Goal: Task Accomplishment & Management: Complete application form

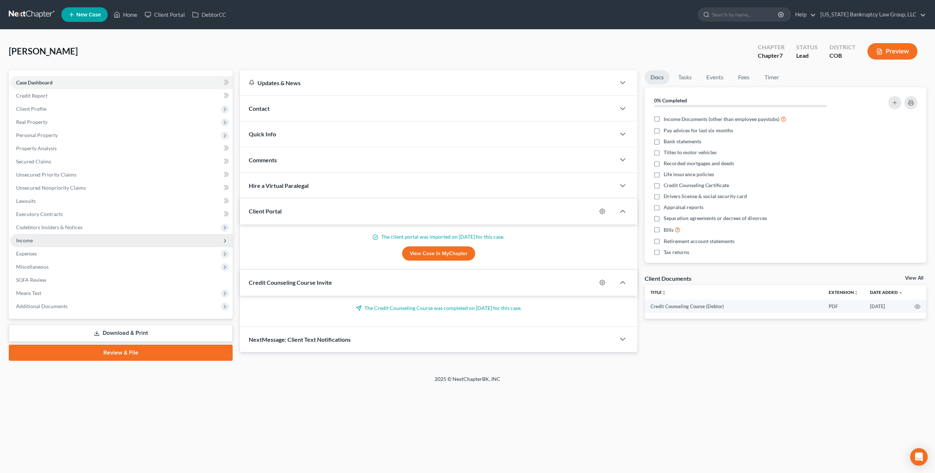
click at [33, 242] on span "Income" at bounding box center [121, 240] width 222 height 13
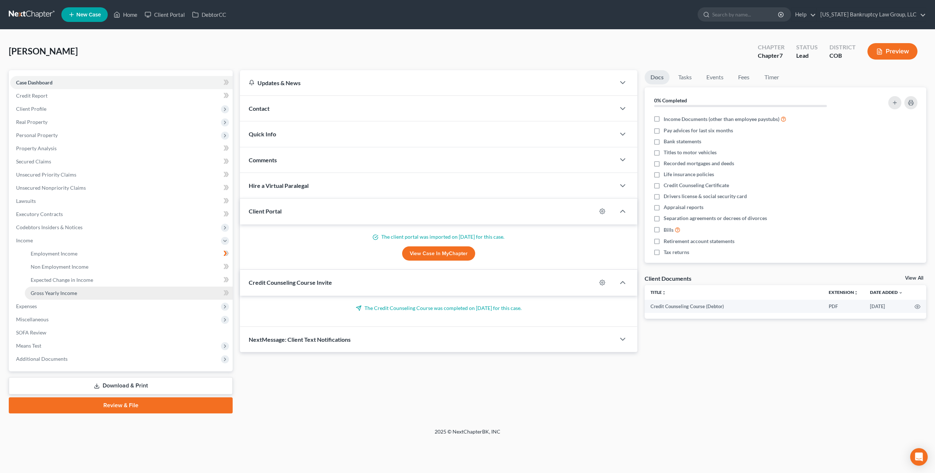
click at [54, 291] on span "Gross Yearly Income" at bounding box center [54, 293] width 46 height 6
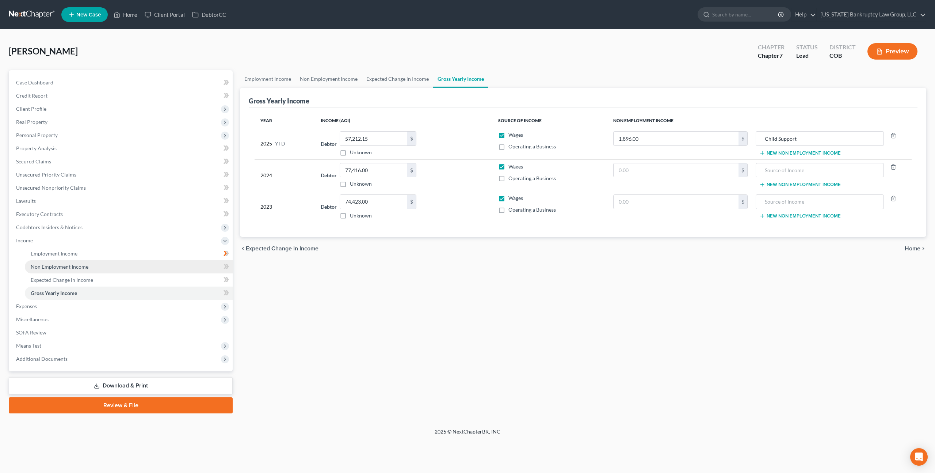
click at [54, 264] on span "Non Employment Income" at bounding box center [60, 266] width 58 height 6
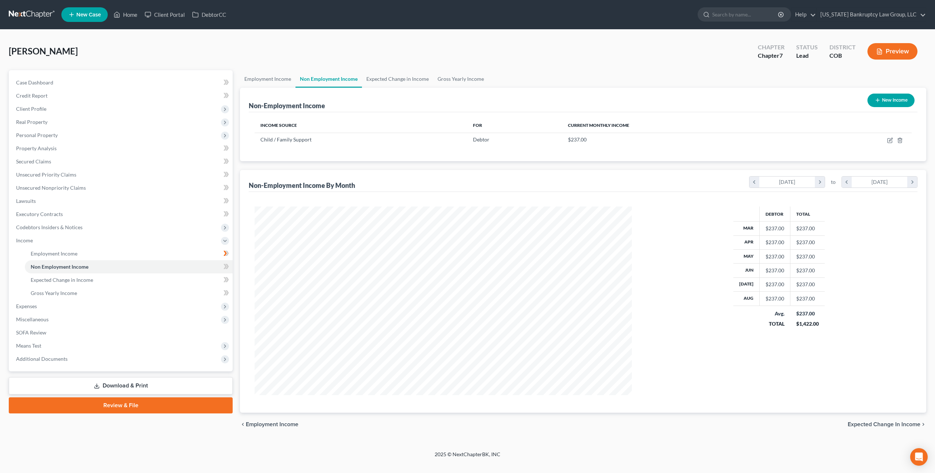
scroll to position [188, 391]
click at [51, 294] on span "Gross Yearly Income" at bounding box center [54, 293] width 46 height 6
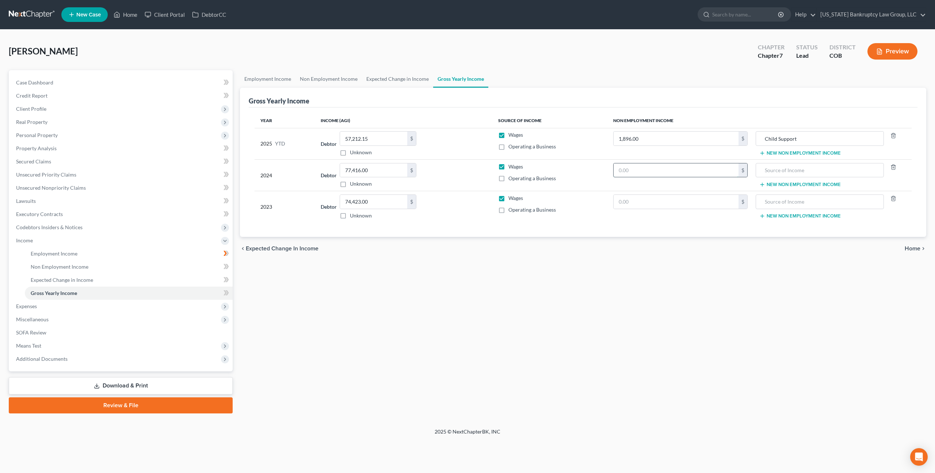
click at [647, 173] on input "text" at bounding box center [676, 170] width 125 height 14
type input "2,844.00"
type input "Child Support"
click at [659, 203] on input "text" at bounding box center [676, 202] width 125 height 14
type input "2,844.00"
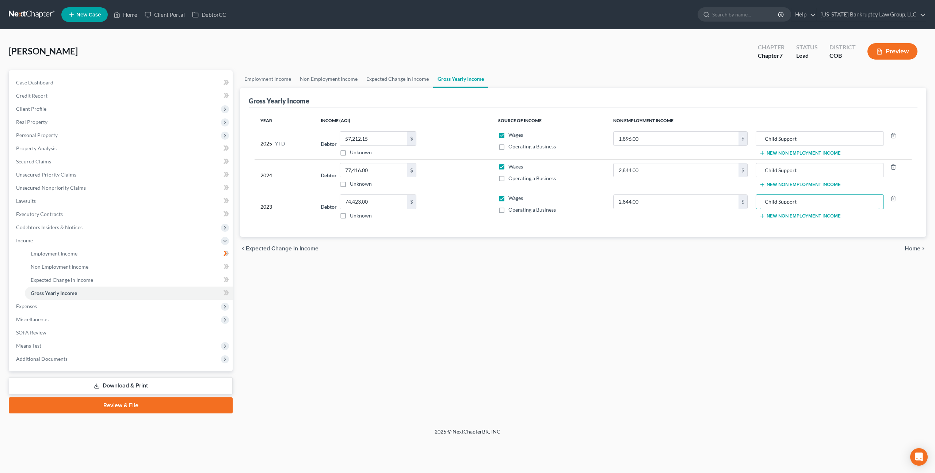
type input "Child Support"
click at [182, 383] on link "Download & Print" at bounding box center [121, 385] width 224 height 17
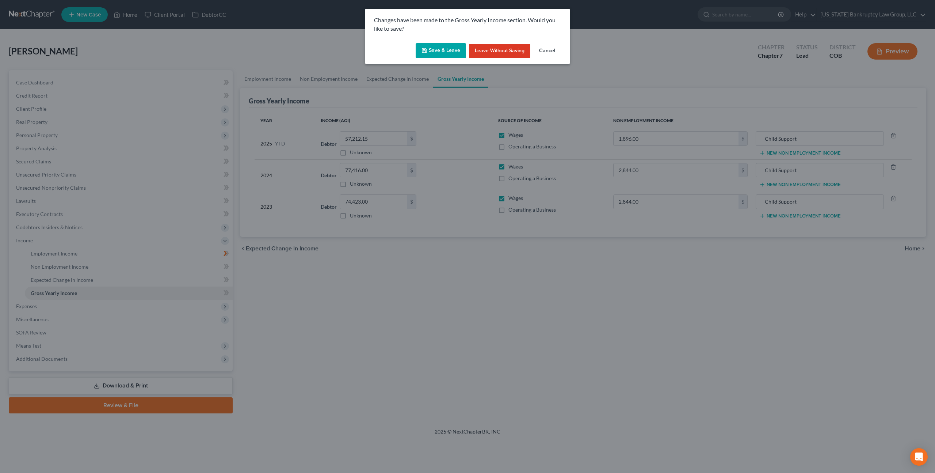
click at [446, 53] on button "Save & Leave" at bounding box center [441, 50] width 50 height 15
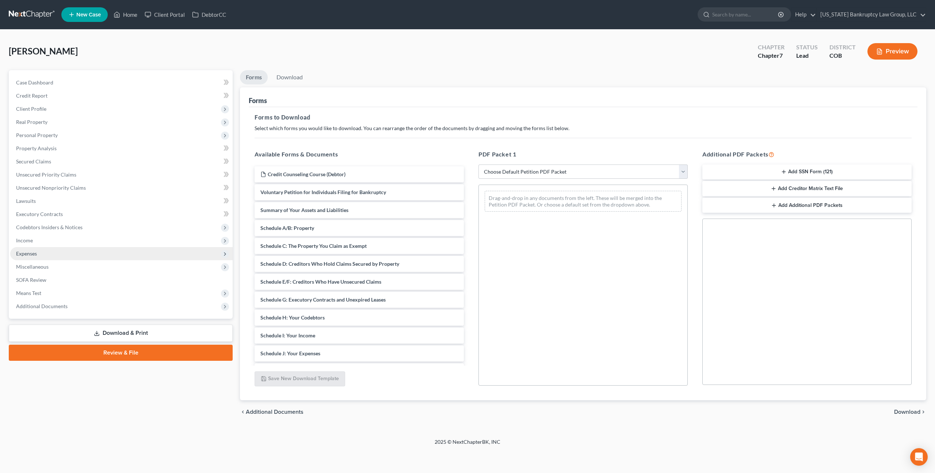
click at [55, 247] on span "Expenses" at bounding box center [121, 253] width 222 height 13
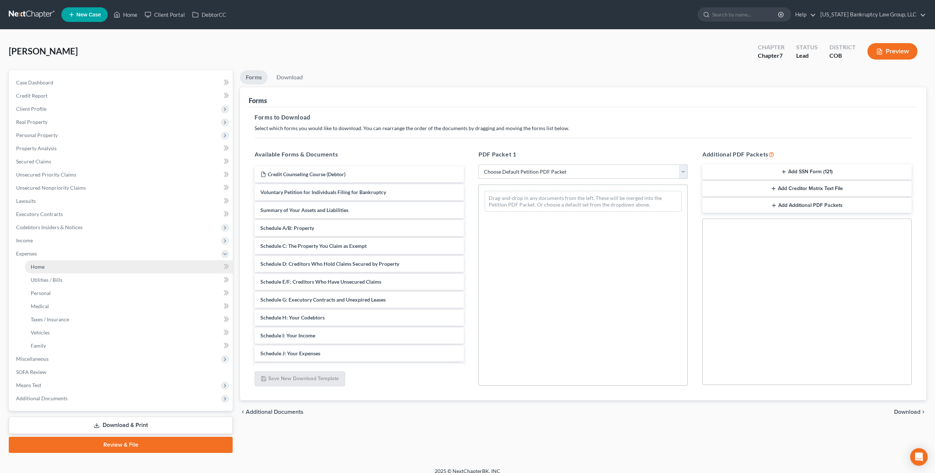
click at [53, 260] on link "Home" at bounding box center [129, 266] width 208 height 13
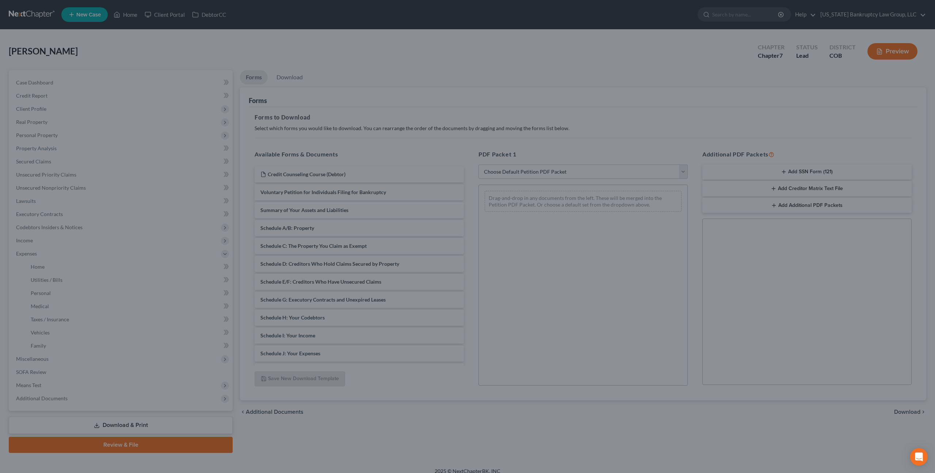
click at [399, 419] on div at bounding box center [467, 236] width 935 height 473
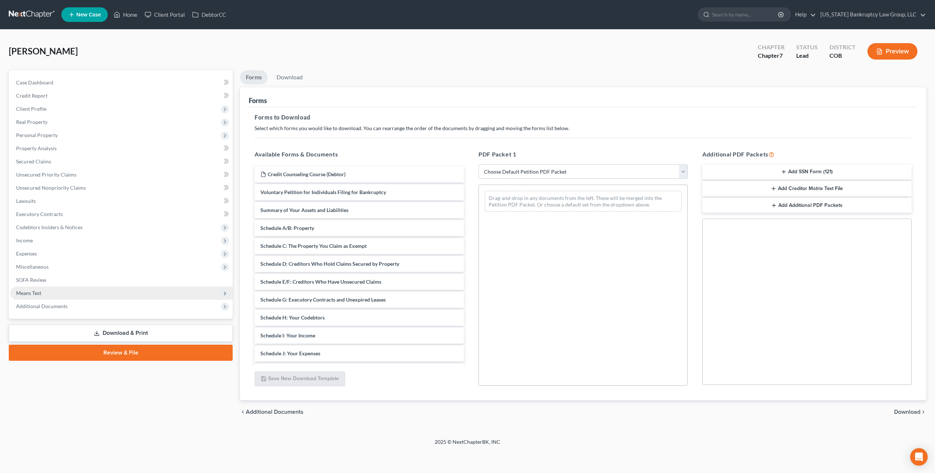
click at [34, 296] on span "Means Test" at bounding box center [121, 292] width 222 height 13
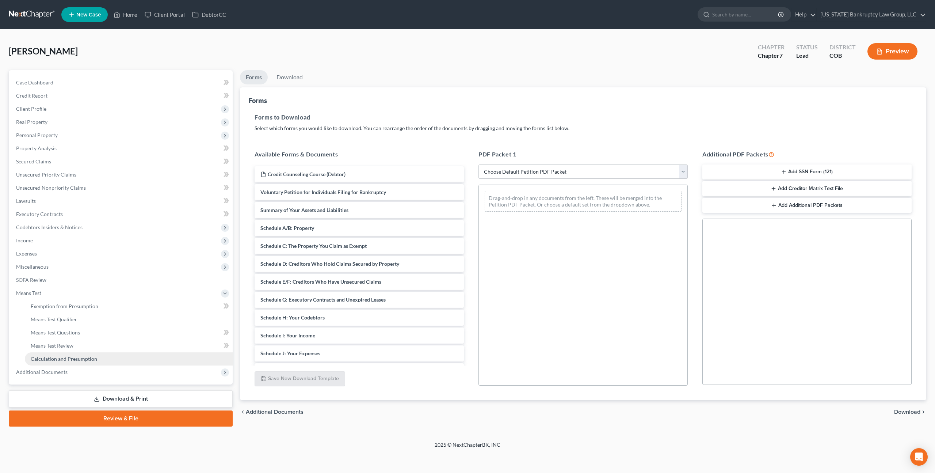
click at [64, 358] on span "Calculation and Presumption" at bounding box center [64, 358] width 66 height 6
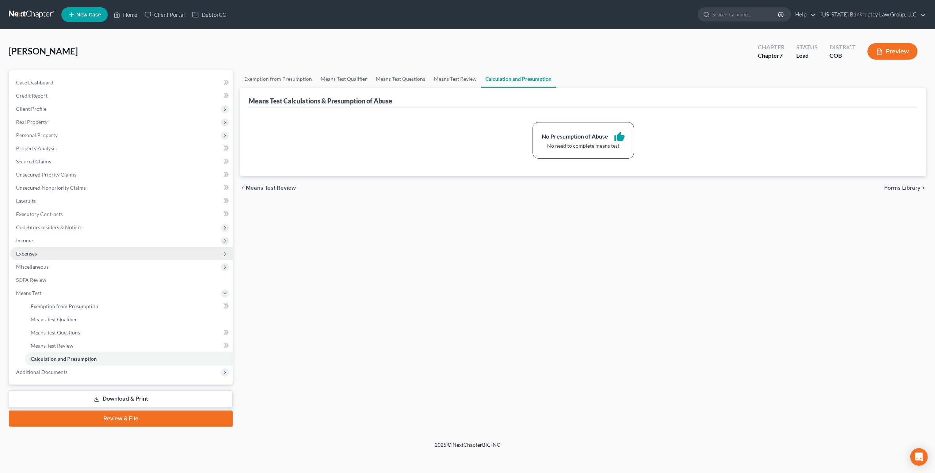
click at [37, 256] on span "Expenses" at bounding box center [121, 253] width 222 height 13
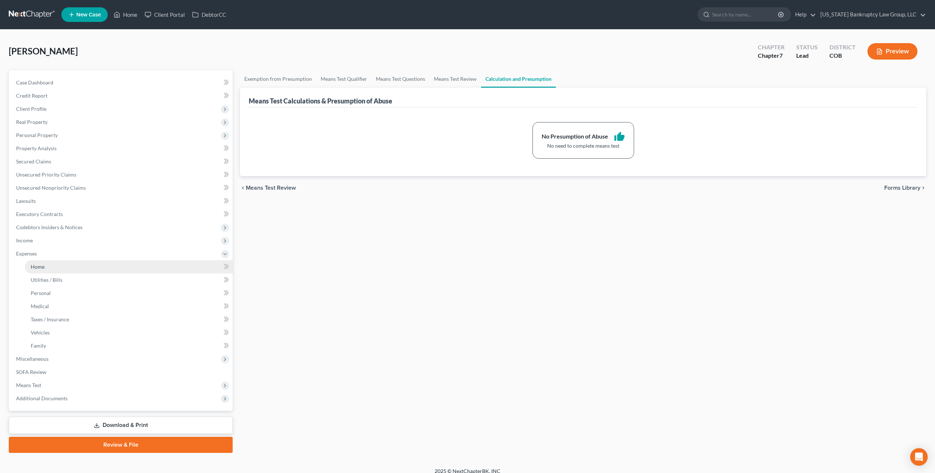
click at [46, 264] on link "Home" at bounding box center [129, 266] width 208 height 13
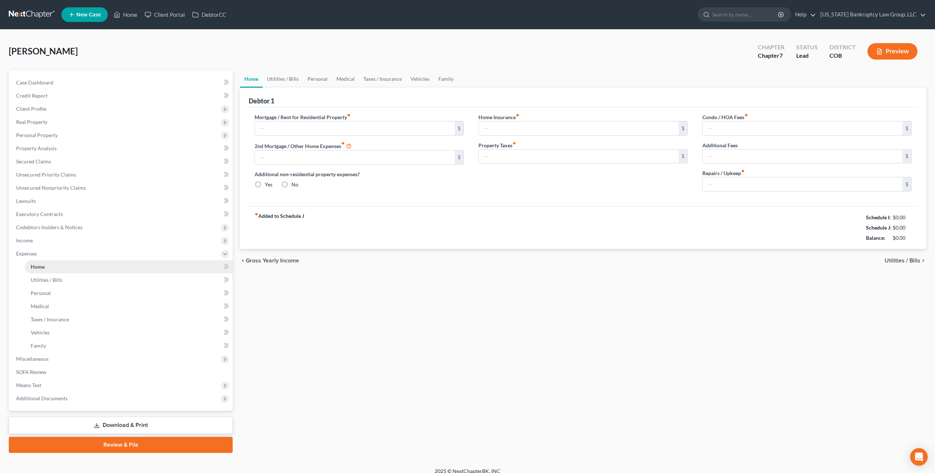
type input "1,500.00"
type input "0.00"
radio input "true"
type input "0.00"
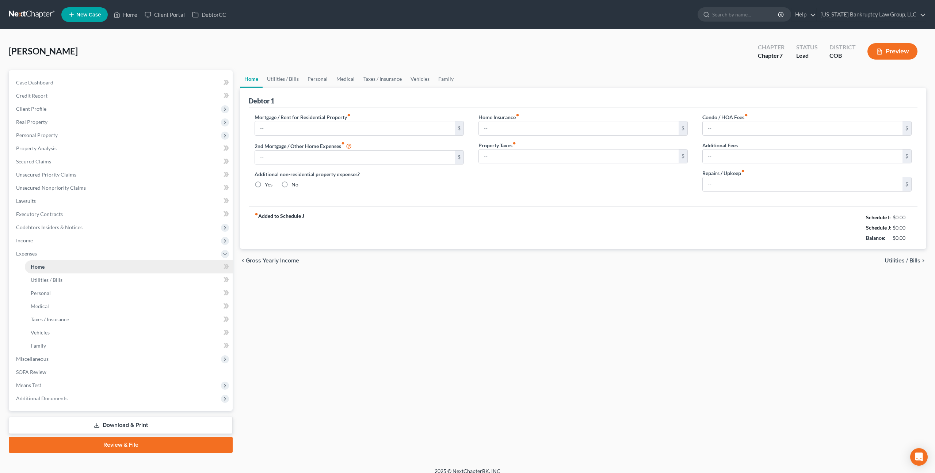
type input "0.00"
type input "50.00"
click at [322, 80] on link "Personal" at bounding box center [317, 79] width 29 height 18
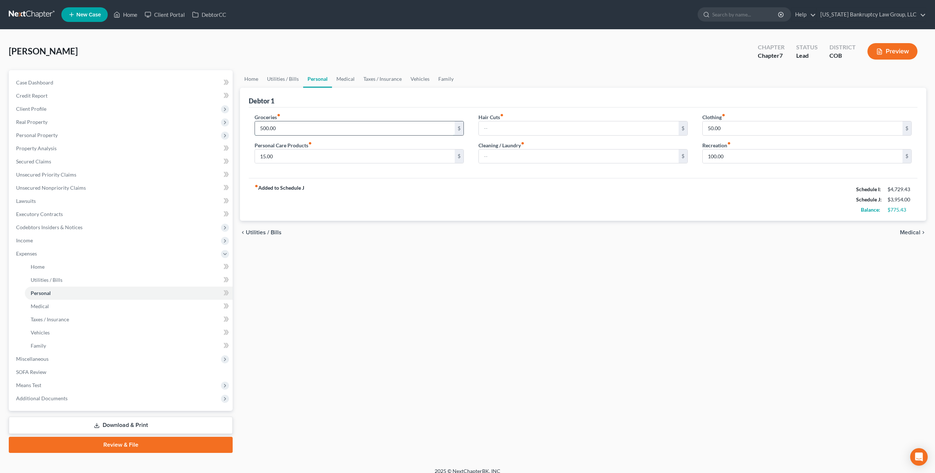
click at [278, 127] on input "500.00" at bounding box center [355, 128] width 200 height 14
type input "825.00"
click at [485, 130] on input "text" at bounding box center [579, 128] width 200 height 14
type input "100.00"
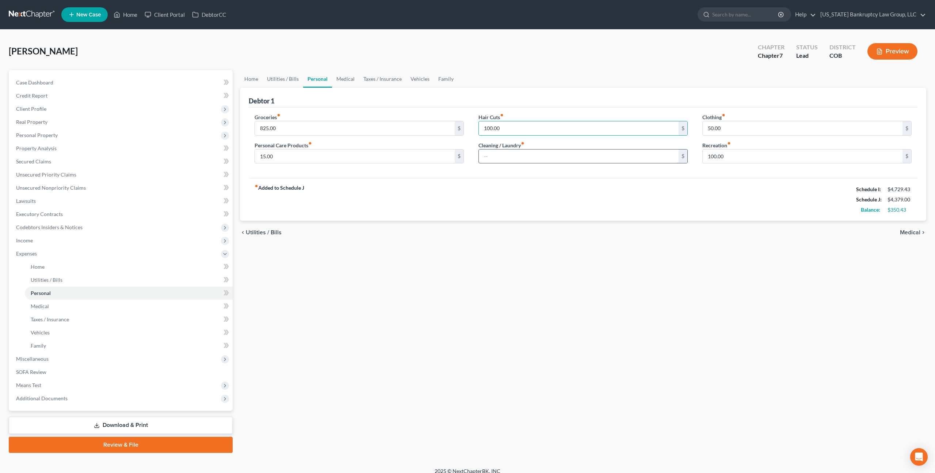
click at [490, 156] on input "text" at bounding box center [579, 156] width 200 height 14
type input "75.00"
click at [338, 156] on input "15.00" at bounding box center [355, 156] width 200 height 14
type input "75.00"
click at [277, 80] on link "Utilities / Bills" at bounding box center [283, 79] width 41 height 18
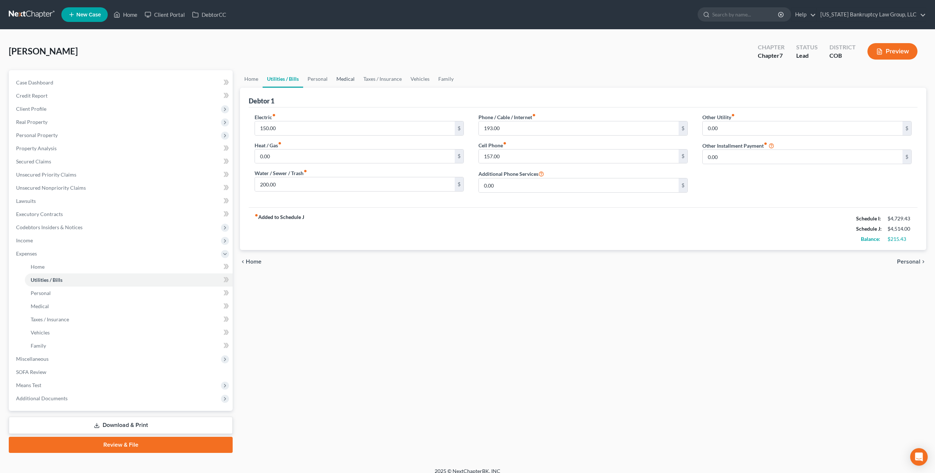
click at [347, 77] on link "Medical" at bounding box center [345, 79] width 27 height 18
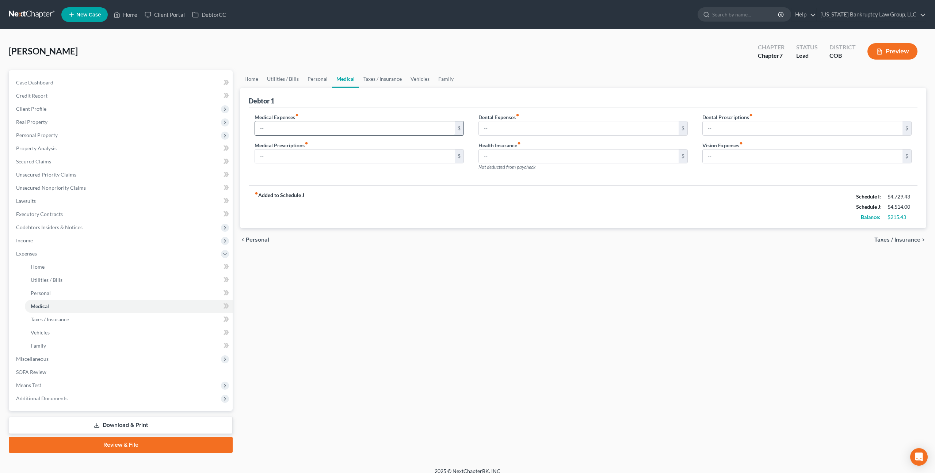
click at [303, 129] on input "text" at bounding box center [355, 128] width 200 height 14
type input "170.00"
click at [45, 144] on link "Property Analysis" at bounding box center [121, 148] width 222 height 13
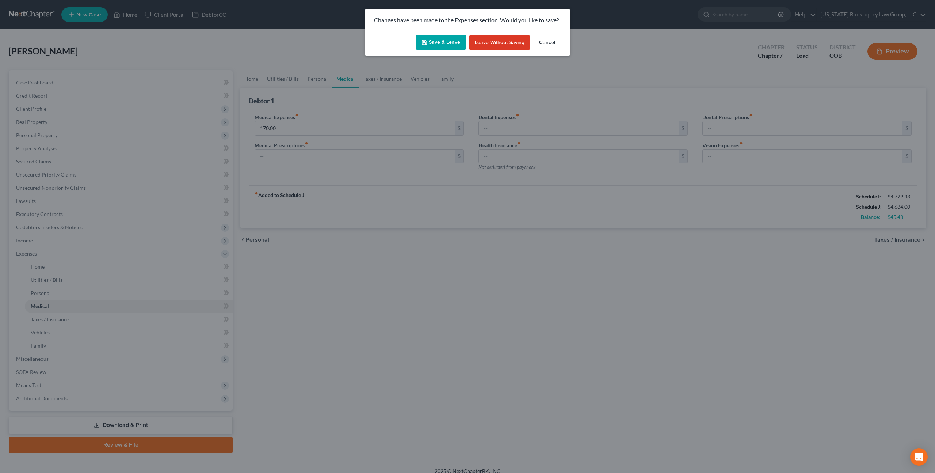
click at [436, 41] on button "Save & Leave" at bounding box center [441, 42] width 50 height 15
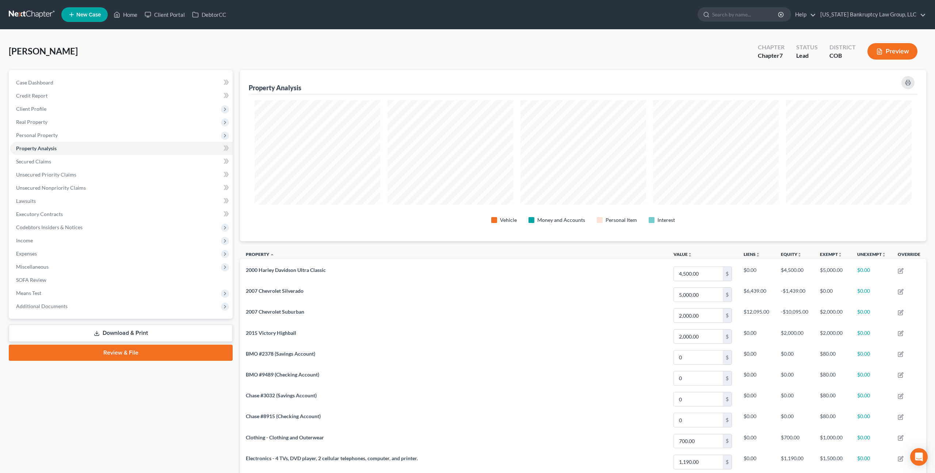
scroll to position [161, 0]
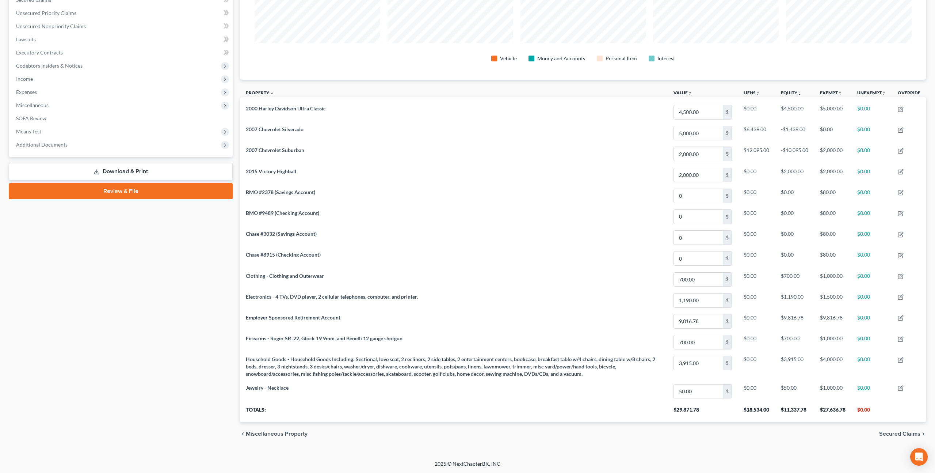
click at [168, 169] on link "Download & Print" at bounding box center [121, 171] width 224 height 17
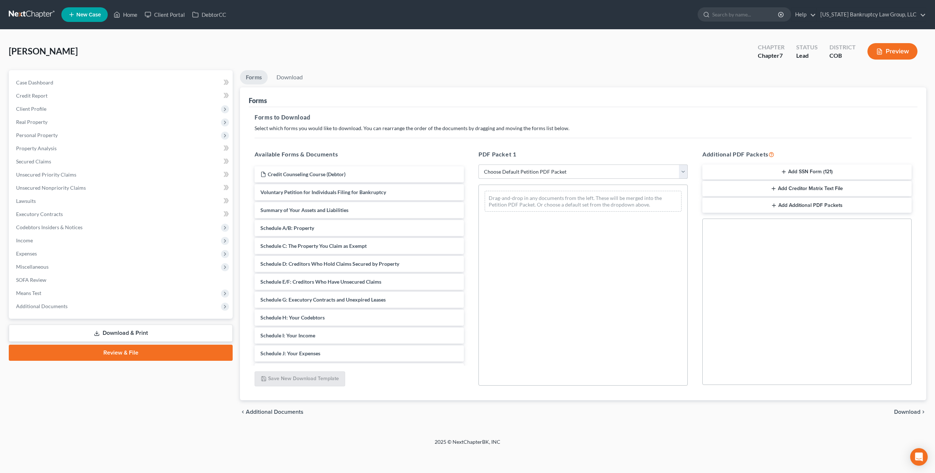
click at [497, 171] on select "Choose Default Petition PDF Packet Complete Bankruptcy Petition (all forms and …" at bounding box center [582, 171] width 209 height 15
select select "0"
click at [478, 164] on select "Choose Default Petition PDF Packet Complete Bankruptcy Petition (all forms and …" at bounding box center [582, 171] width 209 height 15
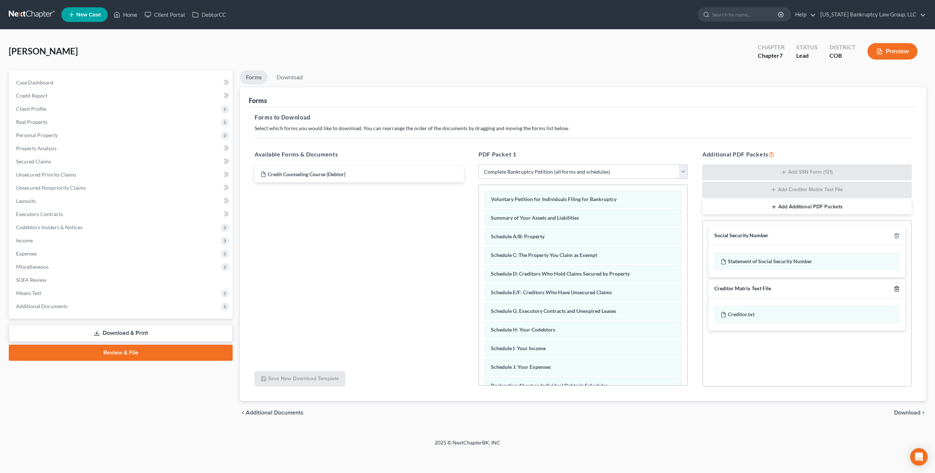
click at [898, 288] on icon "button" at bounding box center [897, 289] width 6 height 6
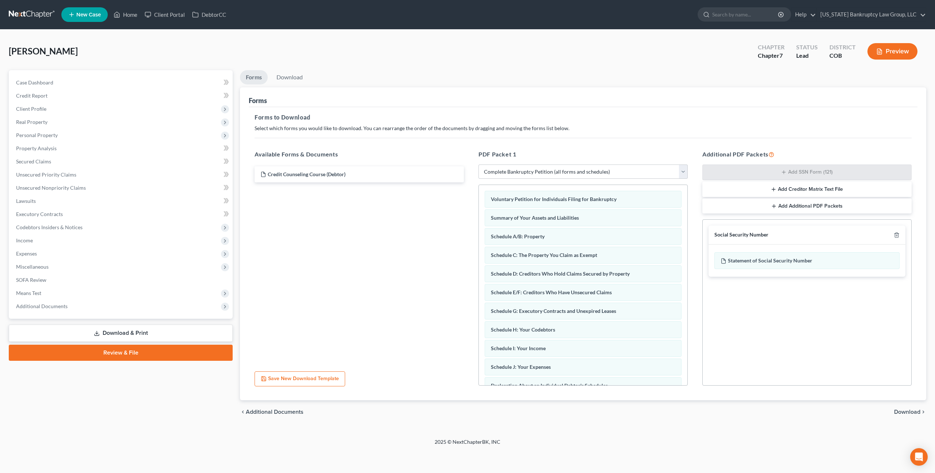
click at [916, 413] on span "Download" at bounding box center [907, 412] width 26 height 6
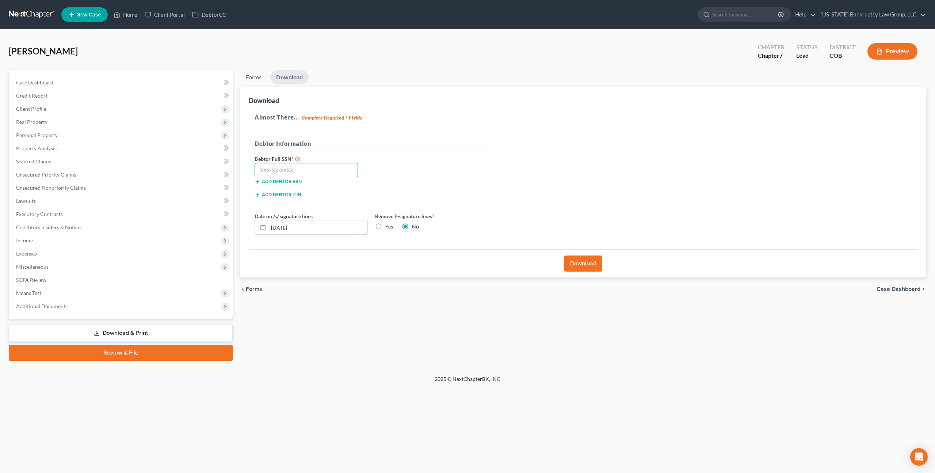
click at [284, 170] on input "text" at bounding box center [306, 170] width 103 height 15
type input "555-73-4575"
click at [574, 264] on button "Download" at bounding box center [583, 263] width 38 height 16
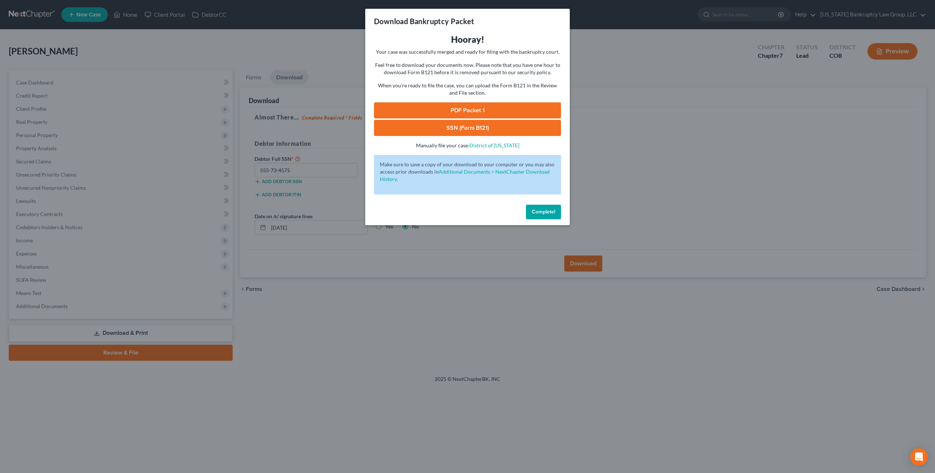
click at [495, 110] on link "PDF Packet 1" at bounding box center [467, 110] width 187 height 16
click at [430, 129] on link "SSN (Form B121)" at bounding box center [467, 128] width 187 height 16
click at [535, 208] on button "Complete!" at bounding box center [543, 212] width 35 height 15
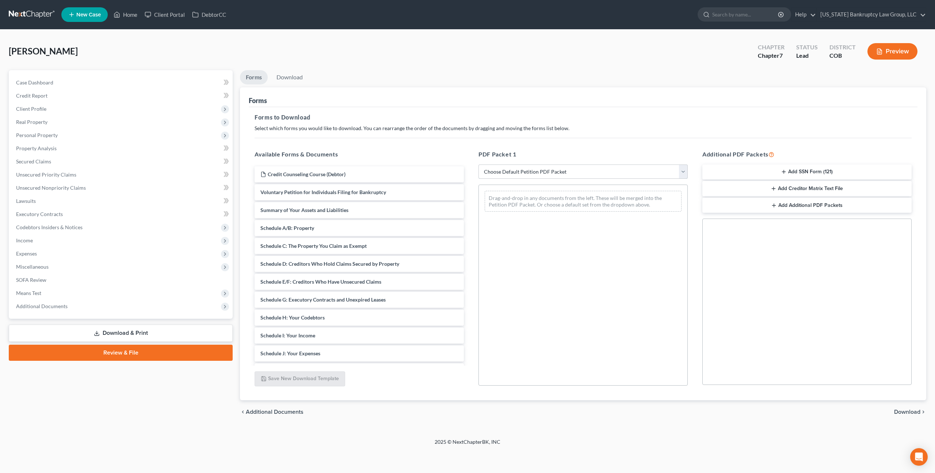
click at [589, 172] on select "Choose Default Petition PDF Packet Complete Bankruptcy Petition (all forms and …" at bounding box center [582, 171] width 209 height 15
select select "3"
click at [478, 164] on select "Choose Default Petition PDF Packet Complete Bankruptcy Petition (all forms and …" at bounding box center [582, 171] width 209 height 15
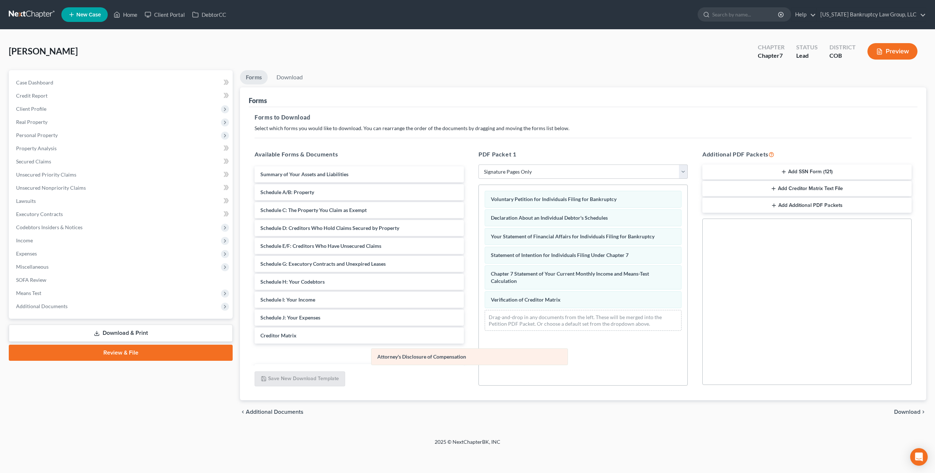
drag, startPoint x: 564, startPoint y: 316, endPoint x: 450, endPoint y: 354, distance: 119.9
click at [479, 336] on div "Attorney's Disclosure of Compensation Voluntary Petition for Individuals Filing…" at bounding box center [583, 261] width 209 height 152
click at [896, 410] on span "Download" at bounding box center [907, 412] width 26 height 6
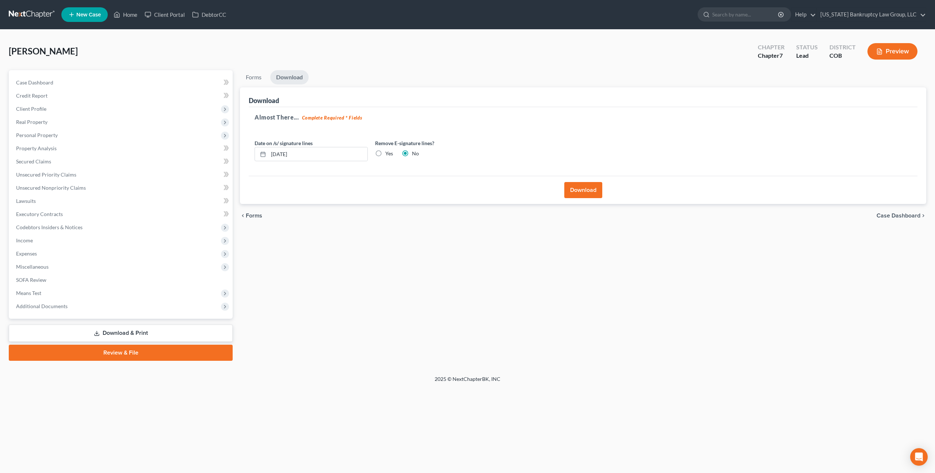
click at [586, 192] on button "Download" at bounding box center [583, 190] width 38 height 16
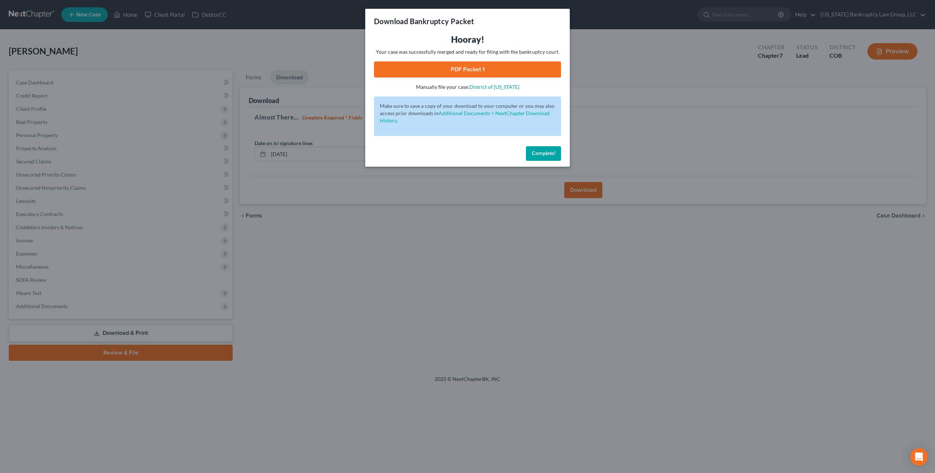
click at [419, 66] on link "PDF Packet 1" at bounding box center [467, 69] width 187 height 16
